Goal: Navigation & Orientation: Find specific page/section

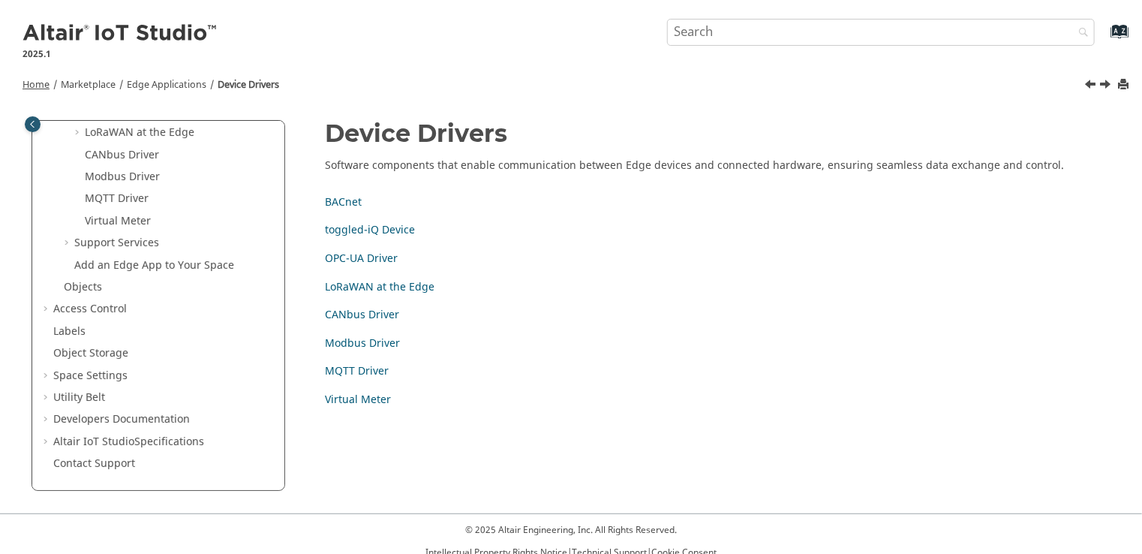
click at [33, 83] on span "Home" at bounding box center [36, 85] width 27 height 14
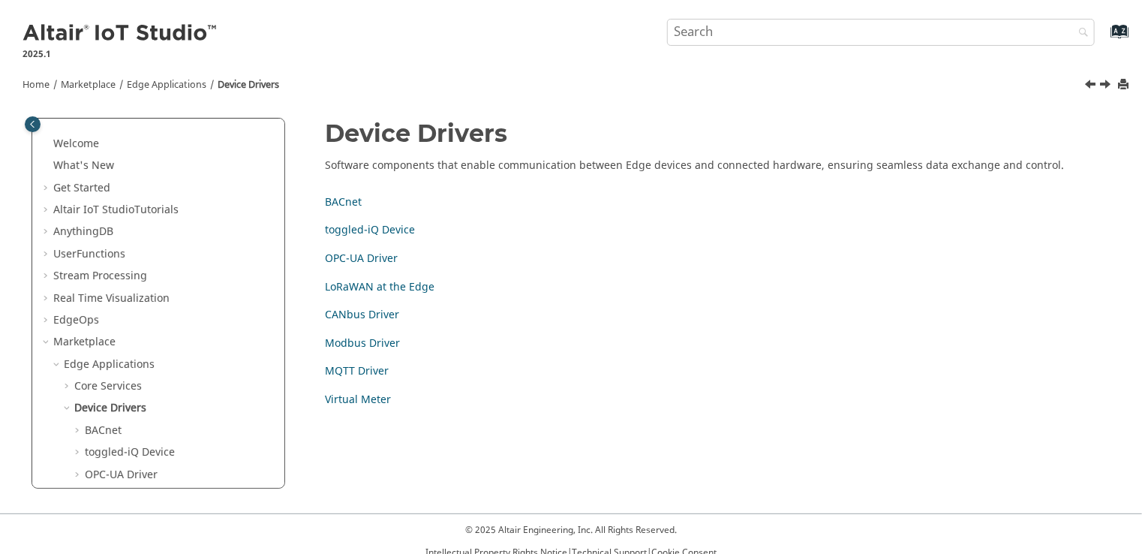
scroll to position [97, 0]
